Goal: Check status: Check status

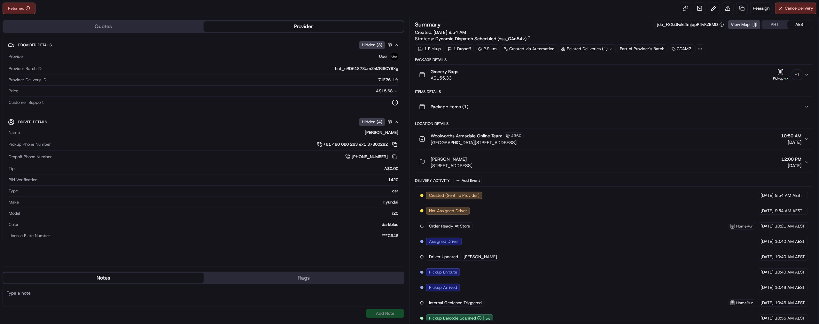
click at [443, 94] on div "Items Details" at bounding box center [614, 91] width 399 height 5
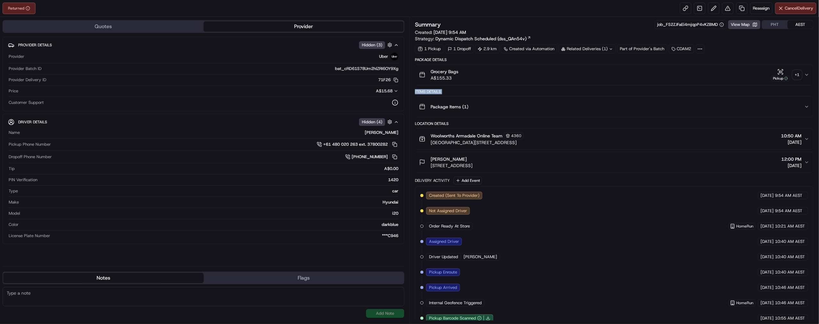
click at [443, 94] on div "Items Details" at bounding box center [614, 91] width 399 height 5
click at [459, 94] on div "Items Details" at bounding box center [614, 91] width 399 height 5
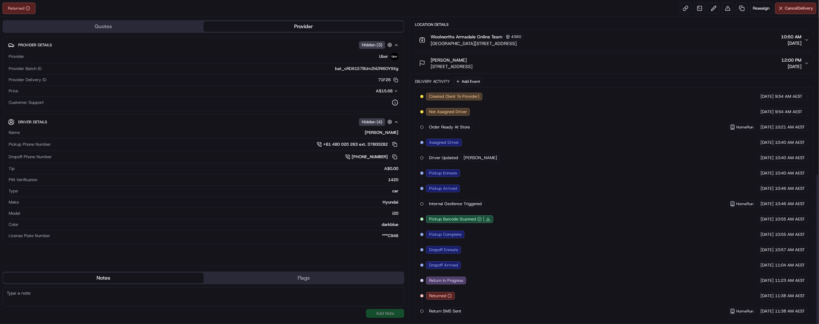
scroll to position [315, 0]
click at [462, 312] on span "Return SMS Sent" at bounding box center [445, 312] width 32 height 6
click at [447, 293] on span "Returned" at bounding box center [437, 296] width 17 height 6
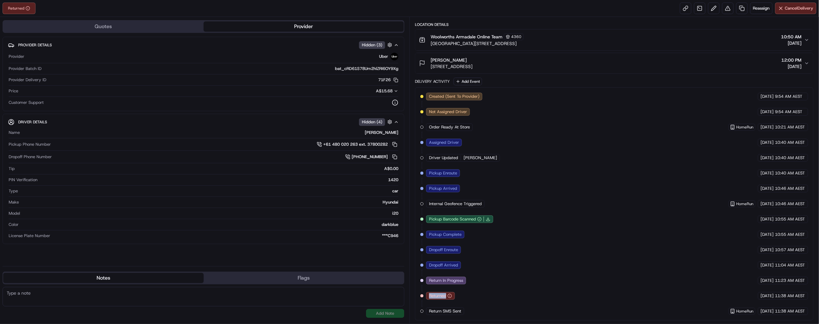
click at [447, 293] on span "Returned" at bounding box center [437, 296] width 17 height 6
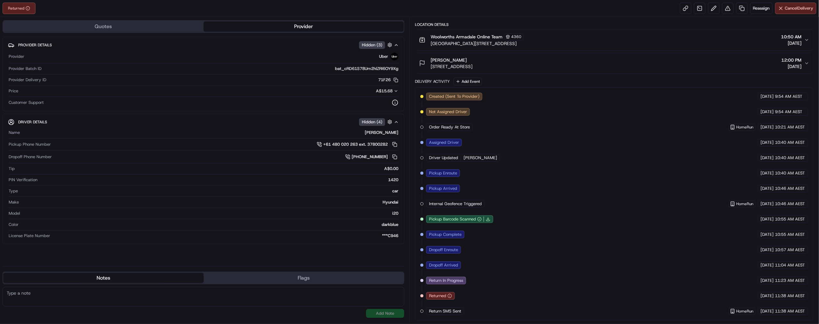
click at [447, 293] on span "Returned" at bounding box center [437, 296] width 17 height 6
click at [455, 292] on div "Returned" at bounding box center [440, 296] width 29 height 8
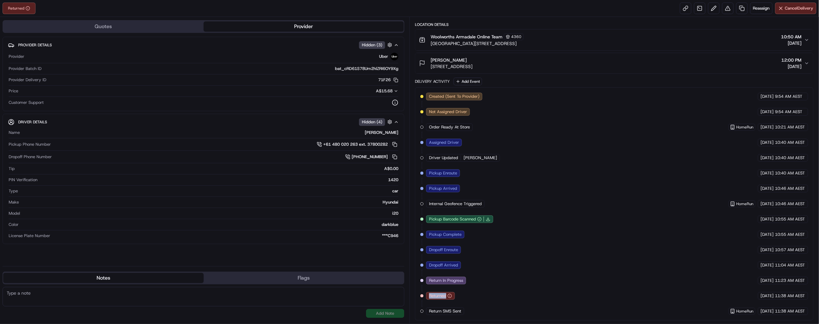
click at [455, 292] on div "Returned" at bounding box center [440, 296] width 29 height 8
click at [482, 201] on span "Internal Geofence Triggered" at bounding box center [455, 204] width 53 height 6
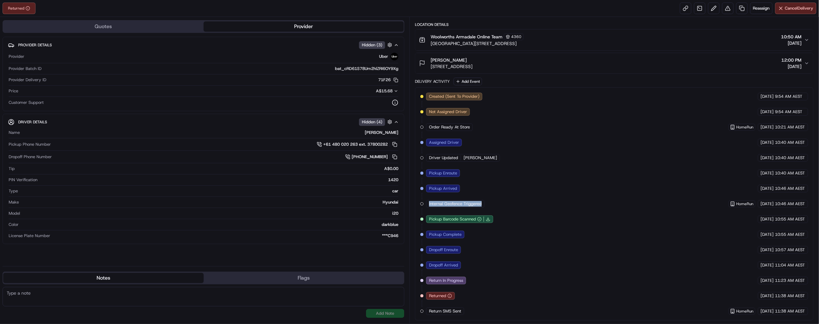
click at [482, 201] on span "Internal Geofence Triggered" at bounding box center [455, 204] width 53 height 6
click at [497, 155] on span "Jose M." at bounding box center [481, 158] width 34 height 6
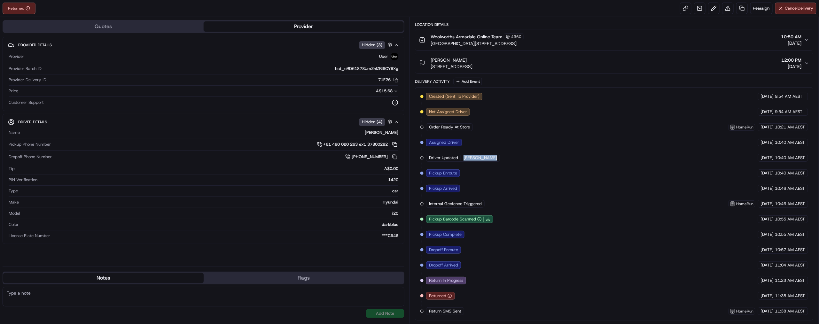
click at [497, 155] on span "Jose M." at bounding box center [481, 158] width 34 height 6
click at [458, 155] on span "Driver Updated" at bounding box center [443, 158] width 29 height 6
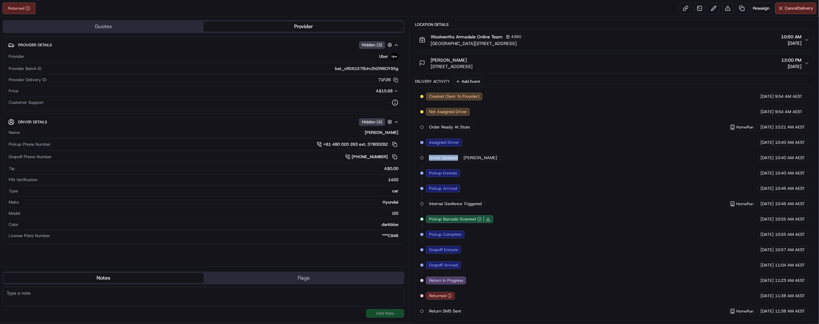
scroll to position [123, 0]
click at [470, 130] on span "Order Ready At Store" at bounding box center [449, 127] width 41 height 6
click at [494, 161] on span "Jose M." at bounding box center [481, 158] width 34 height 6
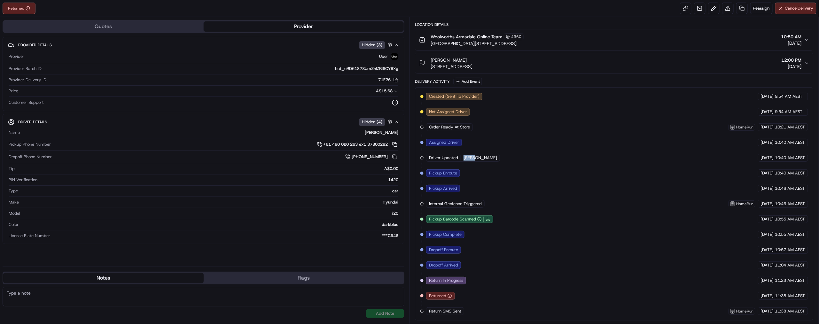
click at [494, 161] on span "Jose M." at bounding box center [481, 158] width 34 height 6
click at [495, 161] on span "Jose M." at bounding box center [481, 158] width 34 height 6
drag, startPoint x: 495, startPoint y: 279, endPoint x: 473, endPoint y: 280, distance: 21.8
click at [494, 161] on span "Jose M." at bounding box center [481, 158] width 34 height 6
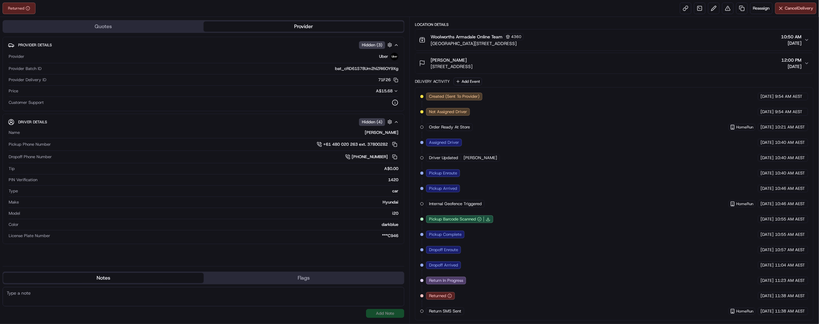
click at [458, 161] on span "Driver Updated" at bounding box center [443, 158] width 29 height 6
click at [470, 130] on span "Order Ready At Store" at bounding box center [449, 127] width 41 height 6
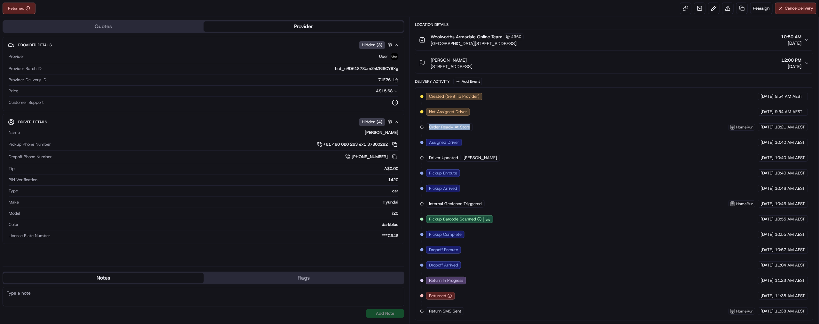
click at [470, 130] on span "Order Ready At Store" at bounding box center [449, 127] width 41 height 6
click at [563, 234] on div "Created (Sent To Provider) Uber 18/09/2025 9:54 AM AEST Not Assigned Driver Ube…" at bounding box center [615, 204] width 388 height 223
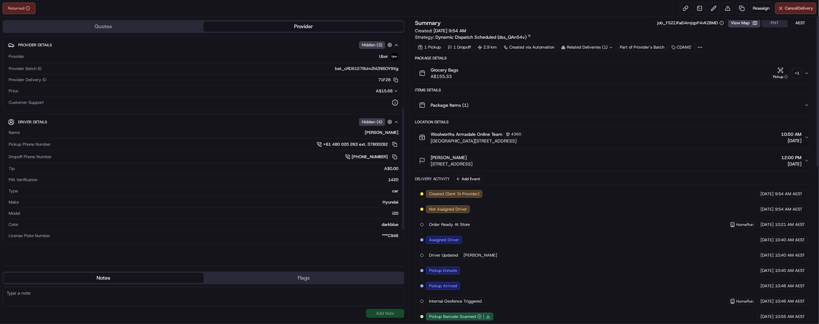
scroll to position [0, 0]
click at [785, 80] on icon "button" at bounding box center [787, 79] width 4 height 4
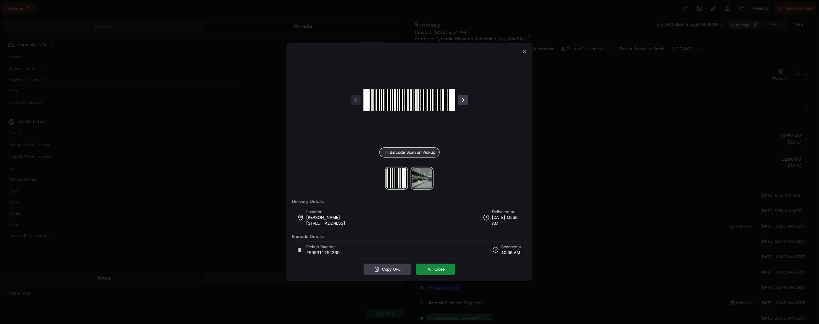
click at [422, 189] on img at bounding box center [422, 178] width 20 height 20
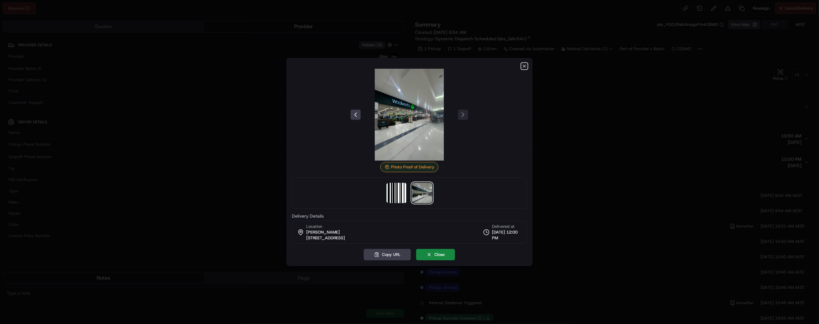
click at [523, 64] on icon "button" at bounding box center [524, 66] width 5 height 5
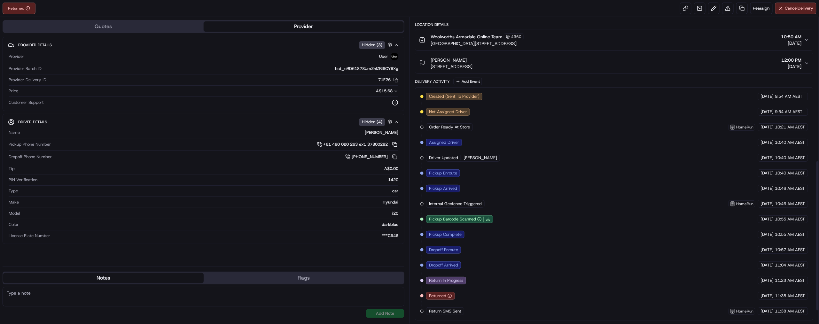
scroll to position [315, 0]
click at [449, 140] on span "Assigned Driver" at bounding box center [444, 143] width 30 height 6
click at [462, 314] on span "Return SMS Sent" at bounding box center [445, 312] width 32 height 6
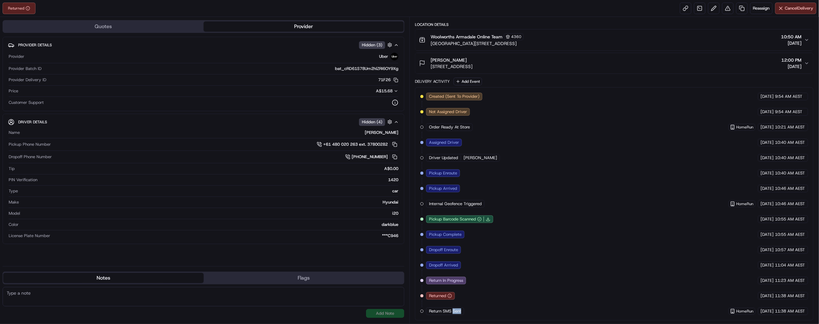
click at [462, 314] on span "Return SMS Sent" at bounding box center [445, 312] width 32 height 6
click at [534, 298] on div "Created (Sent To Provider) Uber 18/09/2025 9:54 AM AEST Not Assigned Driver Ube…" at bounding box center [615, 204] width 388 height 223
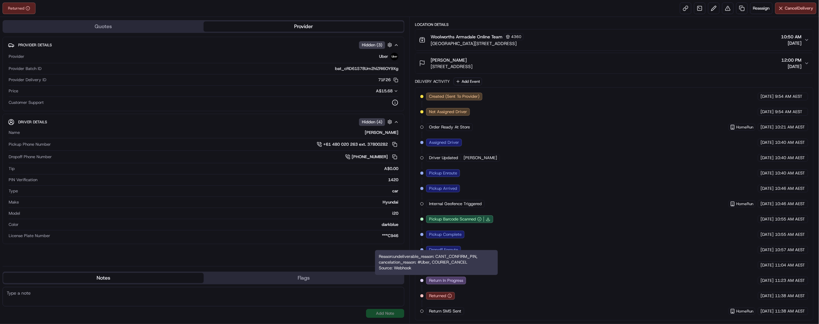
click at [464, 275] on div "Reason: undeliverable_reason: CANT_CONFIRM_PIN, cancelation_reason: #Uber, COUR…" at bounding box center [436, 262] width 123 height 25
click at [461, 272] on div "Reason: undeliverable_reason: CANT_CONFIRM_PIN, cancelation_reason: #Uber, COUR…" at bounding box center [436, 262] width 123 height 25
click at [567, 265] on div "Created (Sent To Provider) Uber 18/09/2025 9:54 AM AEST Not Assigned Driver Ube…" at bounding box center [615, 204] width 388 height 223
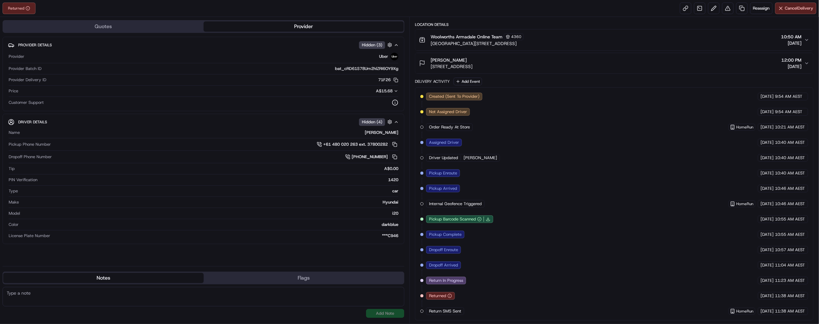
click at [262, 32] on button "Provider" at bounding box center [304, 26] width 201 height 10
click at [394, 93] on icon "button" at bounding box center [396, 91] width 4 height 4
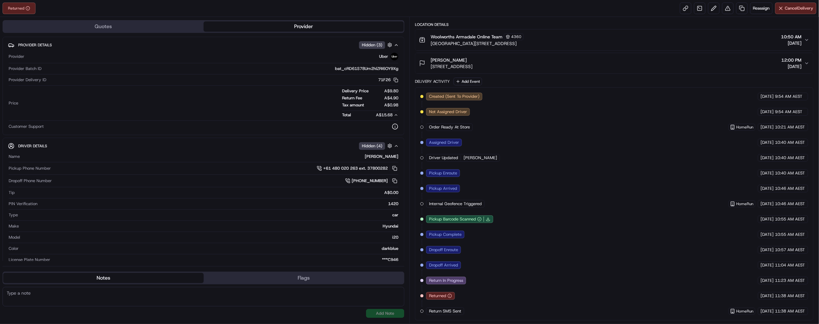
click at [409, 151] on div "Quotes Provider Provider Details Hidden ( 3 ) Provider Uber Provider Batch ID b…" at bounding box center [205, 170] width 410 height 307
click at [392, 130] on div "Provider Uber Provider Batch ID bat_cRD61S78Um2hlZRI6OY9Xg Provider Delivery ID…" at bounding box center [203, 91] width 391 height 82
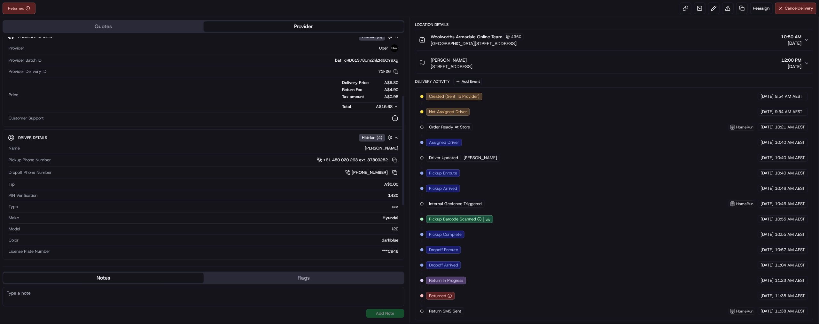
click at [402, 169] on div at bounding box center [403, 149] width 3 height 225
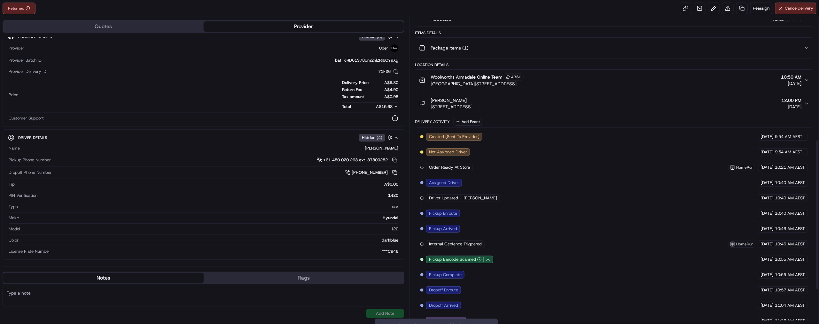
scroll to position [0, 0]
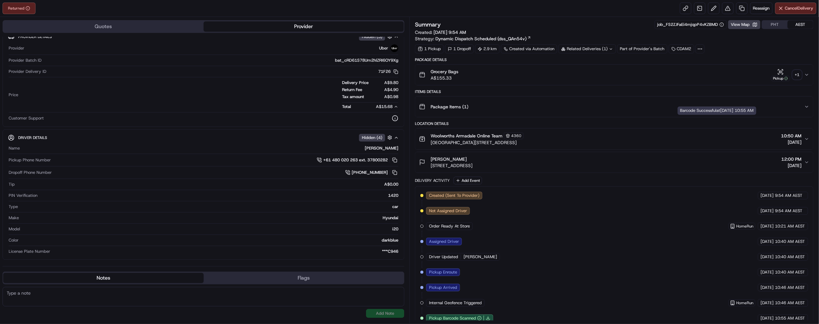
click at [781, 73] on icon "button" at bounding box center [781, 71] width 0 height 3
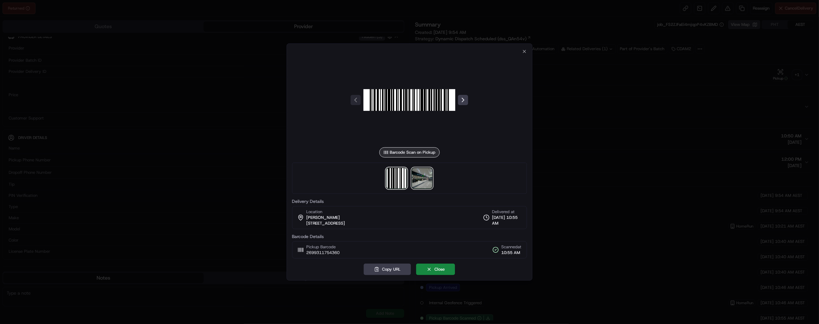
click at [423, 186] on img at bounding box center [422, 178] width 20 height 20
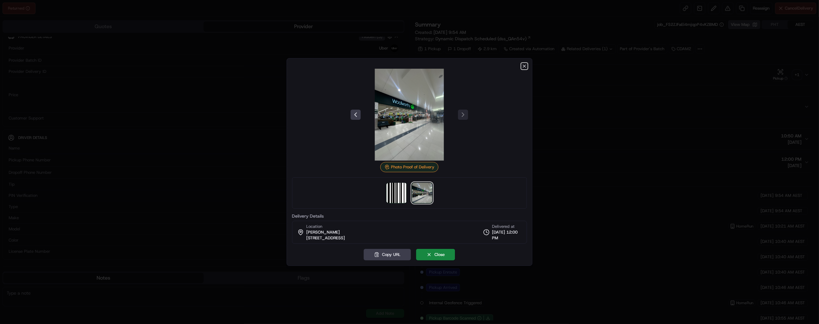
click at [522, 64] on icon "button" at bounding box center [524, 66] width 5 height 5
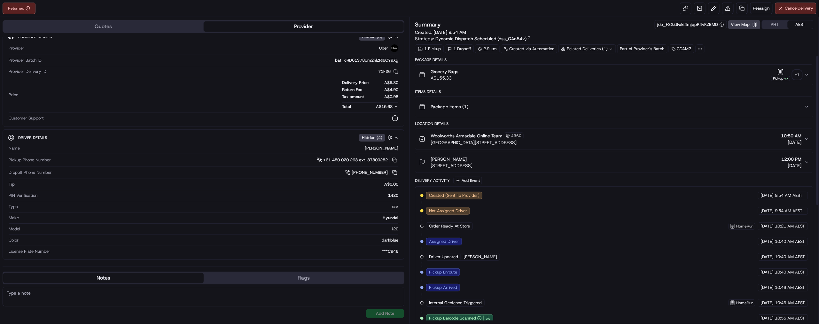
scroll to position [315, 0]
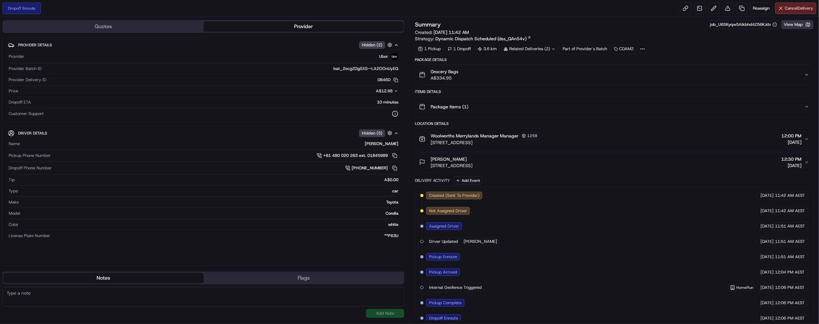
click at [782, 29] on button "View Map" at bounding box center [798, 24] width 32 height 9
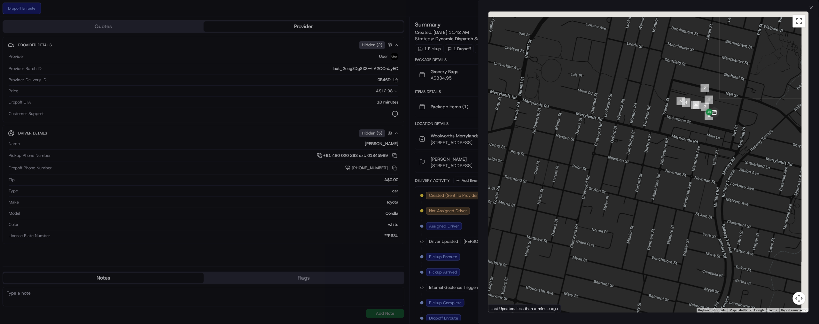
drag, startPoint x: 736, startPoint y: 128, endPoint x: 630, endPoint y: 175, distance: 115.6
click at [630, 174] on div at bounding box center [649, 162] width 321 height 301
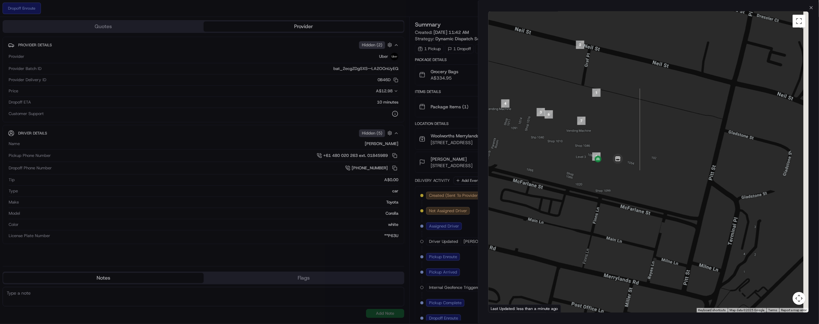
drag, startPoint x: 641, startPoint y: 164, endPoint x: 637, endPoint y: 196, distance: 31.9
click at [637, 196] on div at bounding box center [649, 162] width 321 height 301
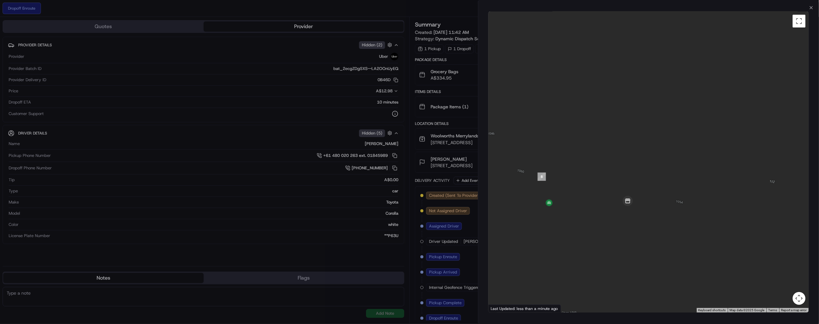
drag, startPoint x: 565, startPoint y: 188, endPoint x: 594, endPoint y: 230, distance: 51.5
click at [594, 230] on div at bounding box center [649, 162] width 321 height 301
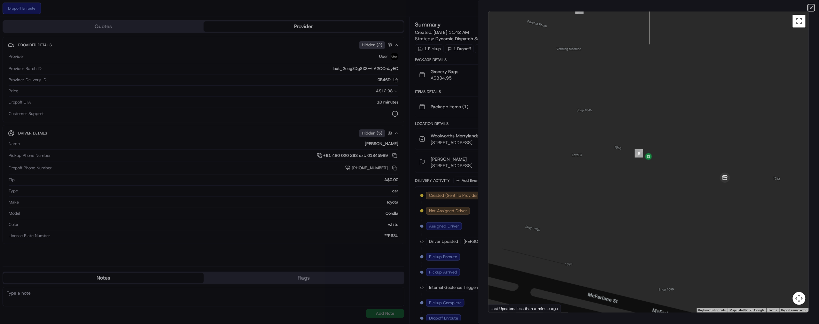
click at [811, 10] on icon "button" at bounding box center [811, 7] width 5 height 5
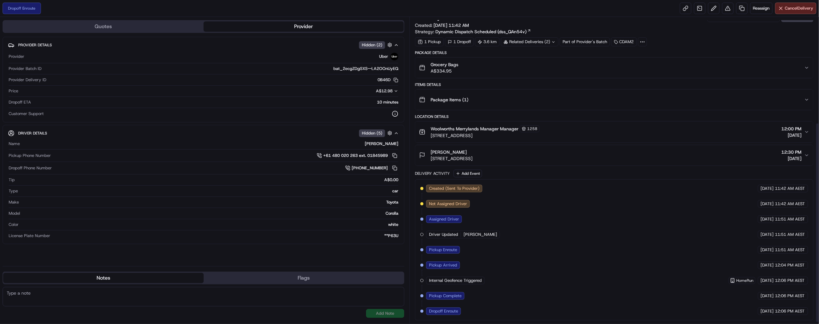
scroll to position [162, 0]
click at [21, 120] on div "Provider Uber Provider Batch ID bat_2ecgZDgSXS--LA2OOnUyEQ Provider Delivery ID…" at bounding box center [203, 84] width 391 height 69
click at [24, 105] on span "Dropoff ETA" at bounding box center [20, 102] width 22 height 6
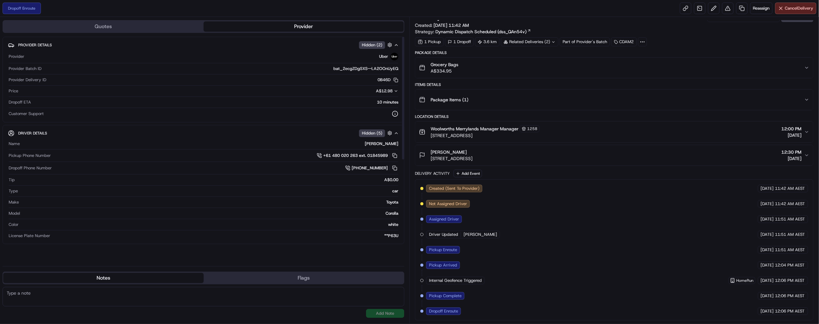
click at [365, 105] on div "10 minutes" at bounding box center [216, 102] width 365 height 6
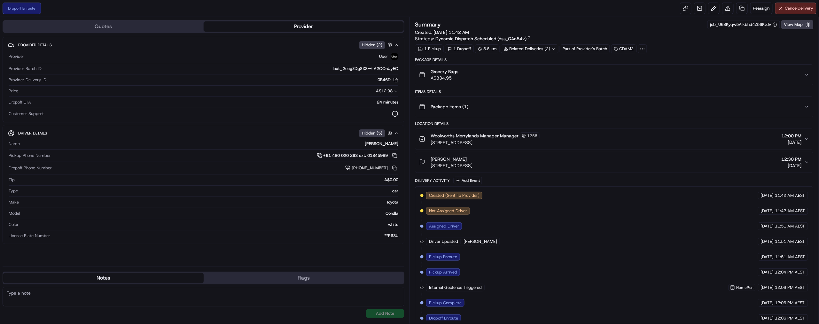
click at [461, 126] on div "Location Details" at bounding box center [614, 123] width 399 height 5
click at [526, 126] on div "Location Details" at bounding box center [614, 123] width 399 height 5
click at [783, 29] on button "View Map" at bounding box center [798, 24] width 32 height 9
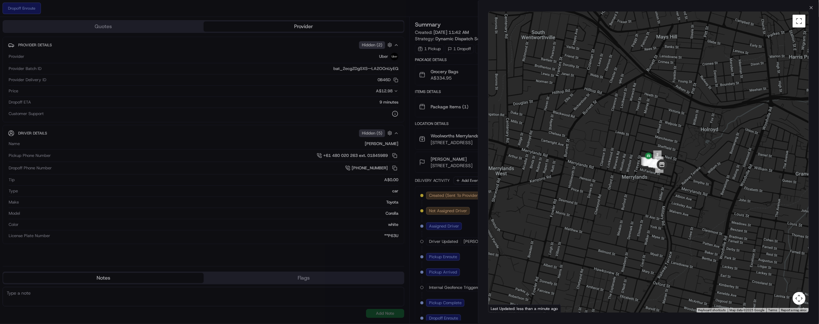
click at [805, 7] on div "Close ← Move left → Move right ↑ Move up ↓ Move down + Zoom in - Zoom out Home …" at bounding box center [649, 162] width 342 height 324
click at [809, 8] on icon "button" at bounding box center [811, 7] width 5 height 5
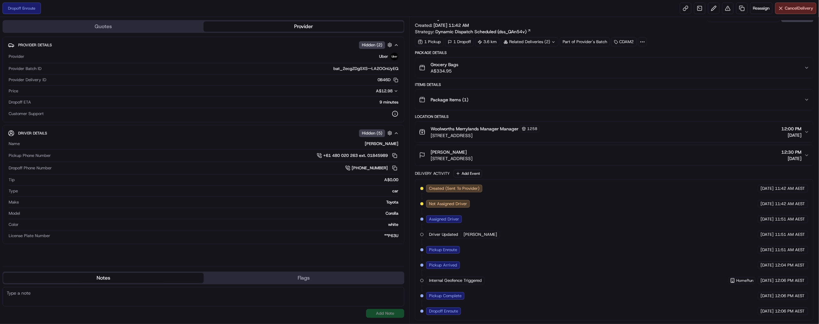
click at [461, 308] on div "Dropoff Enroute" at bounding box center [443, 312] width 35 height 8
click at [458, 314] on span "Dropoff Enroute" at bounding box center [443, 312] width 29 height 6
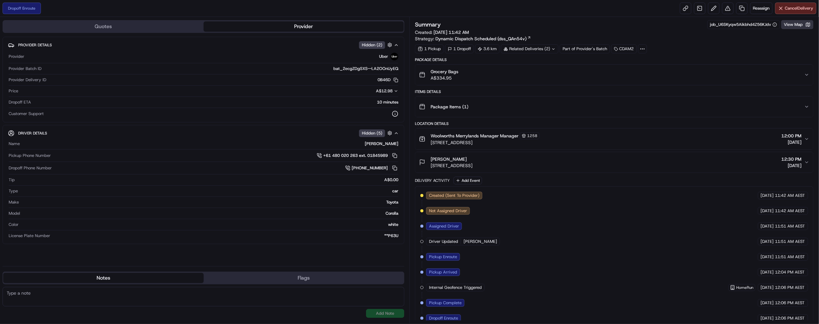
click at [790, 29] on button "View Map" at bounding box center [798, 24] width 32 height 9
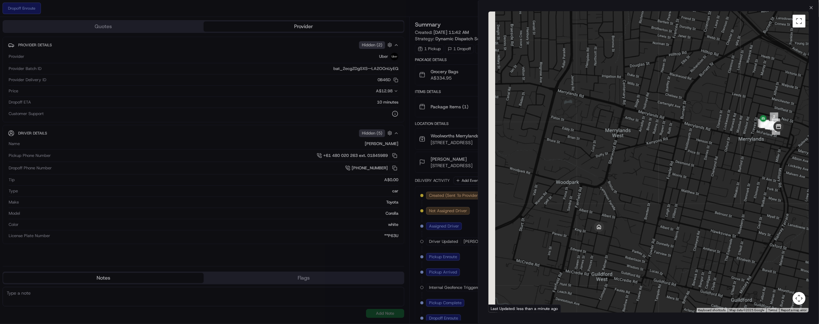
drag, startPoint x: 677, startPoint y: 170, endPoint x: 720, endPoint y: 187, distance: 46.3
click at [720, 187] on div at bounding box center [649, 162] width 321 height 301
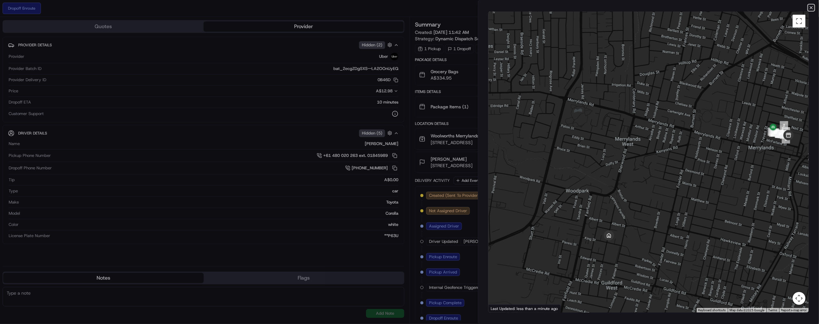
click at [809, 9] on icon "button" at bounding box center [811, 7] width 5 height 5
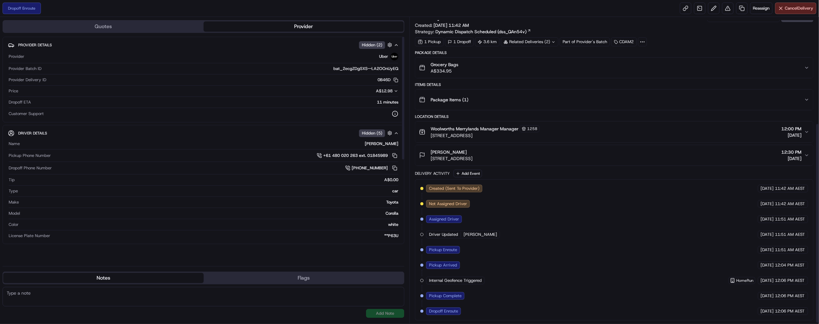
scroll to position [162, 0]
